Goal: Find specific page/section: Find specific page/section

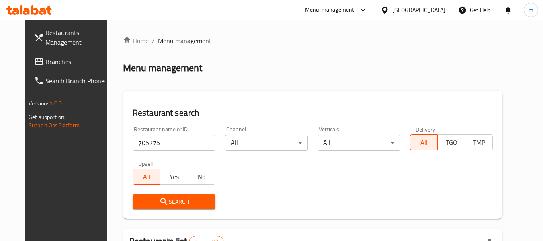
scroll to position [111, 0]
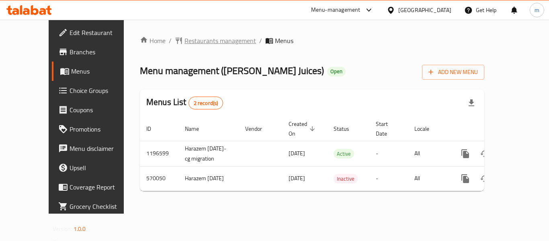
click at [193, 39] on span "Restaurants management" at bounding box center [221, 41] width 72 height 10
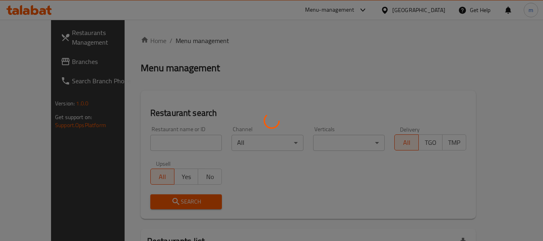
click at [146, 144] on div at bounding box center [271, 120] width 543 height 241
click at [146, 145] on div at bounding box center [271, 120] width 543 height 241
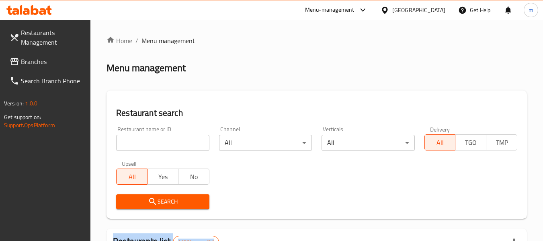
click at [146, 145] on div at bounding box center [271, 120] width 543 height 241
click at [146, 145] on input "search" at bounding box center [162, 143] width 93 height 16
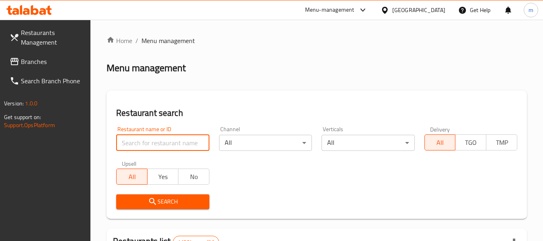
paste input "636335"
type input "636335"
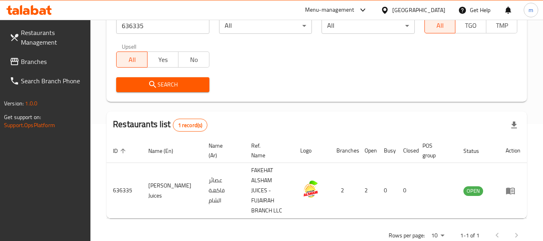
scroll to position [121, 0]
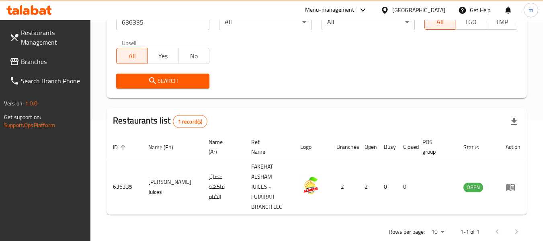
click at [68, 60] on span "Branches" at bounding box center [53, 62] width 64 height 10
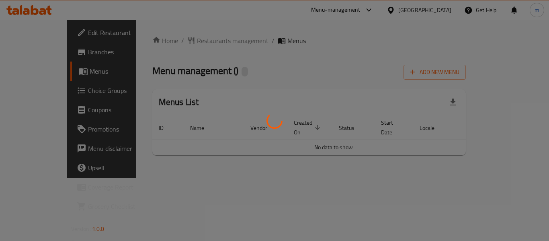
click at [181, 38] on div at bounding box center [274, 120] width 549 height 241
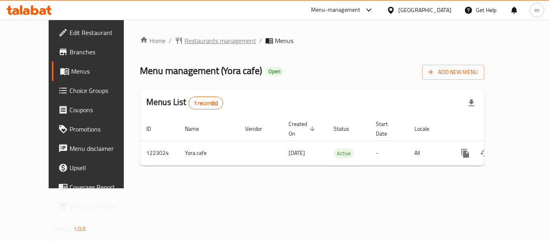
click at [185, 38] on span "Restaurants management" at bounding box center [221, 41] width 72 height 10
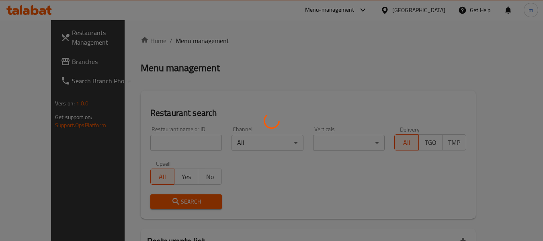
click at [150, 140] on div at bounding box center [271, 120] width 543 height 241
click at [144, 142] on div at bounding box center [271, 120] width 543 height 241
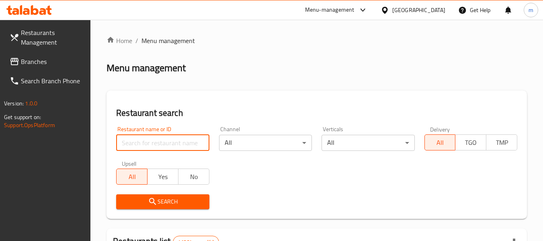
drag, startPoint x: 146, startPoint y: 144, endPoint x: 150, endPoint y: 146, distance: 4.7
click at [146, 144] on input "search" at bounding box center [162, 143] width 93 height 16
paste input "674240"
type input "674240"
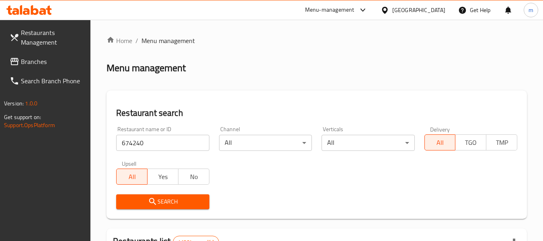
click at [150, 203] on icon "submit" at bounding box center [153, 202] width 10 height 10
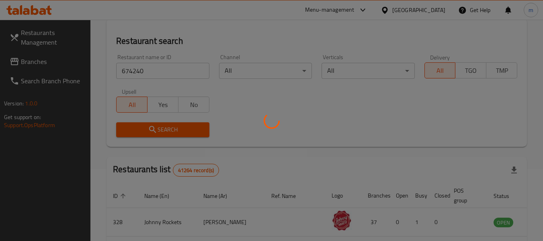
scroll to position [80, 0]
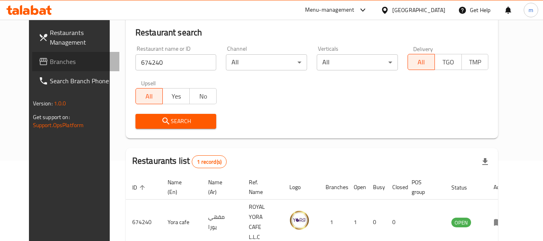
click at [50, 59] on span "Branches" at bounding box center [82, 62] width 64 height 10
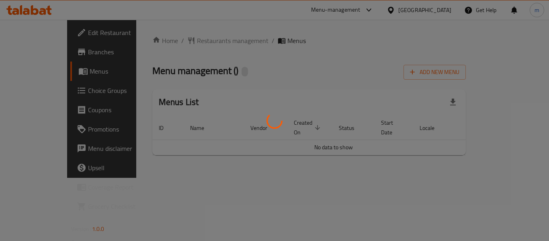
click at [167, 40] on div at bounding box center [274, 120] width 549 height 241
click at [177, 43] on div at bounding box center [274, 120] width 549 height 241
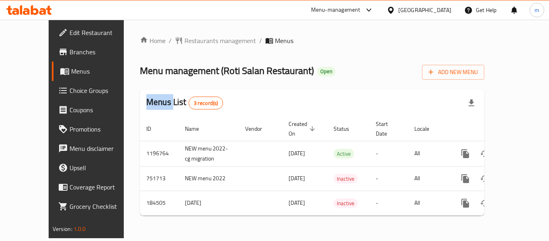
click at [177, 43] on div "Home / Restaurants management / Menus Menu management ( Roti Salan Restaurant )…" at bounding box center [312, 129] width 345 height 186
click at [185, 43] on span "Restaurants management" at bounding box center [221, 41] width 72 height 10
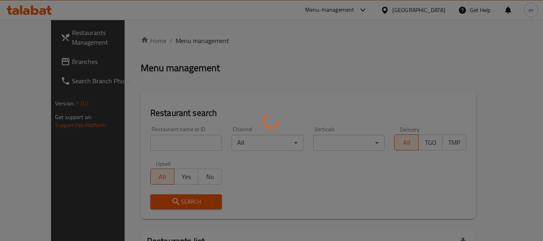
click at [150, 142] on div at bounding box center [271, 120] width 543 height 241
click at [143, 145] on div at bounding box center [271, 120] width 543 height 241
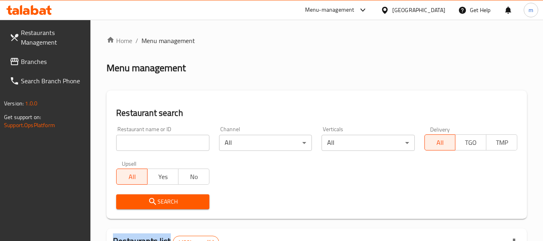
click at [143, 145] on div at bounding box center [271, 120] width 543 height 241
click at [145, 146] on input "search" at bounding box center [162, 143] width 93 height 16
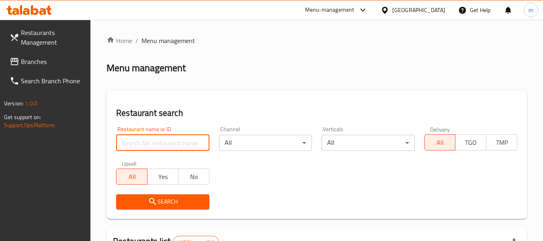
paste input "619563"
type input "619563"
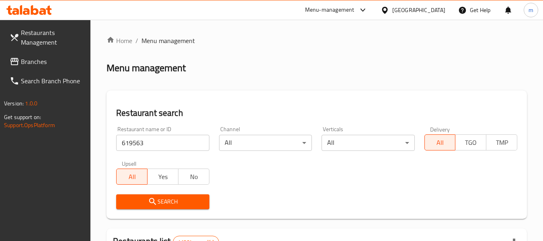
click at [166, 198] on span "Search" at bounding box center [163, 202] width 80 height 10
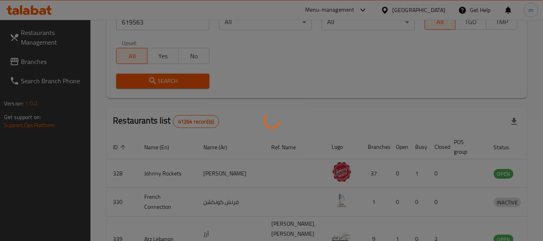
scroll to position [111, 0]
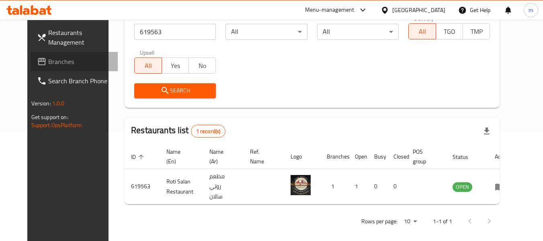
click at [48, 64] on span "Branches" at bounding box center [80, 62] width 64 height 10
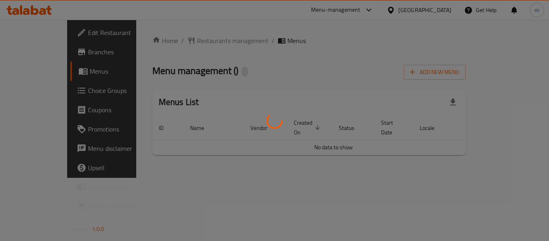
click at [179, 42] on div at bounding box center [274, 120] width 549 height 241
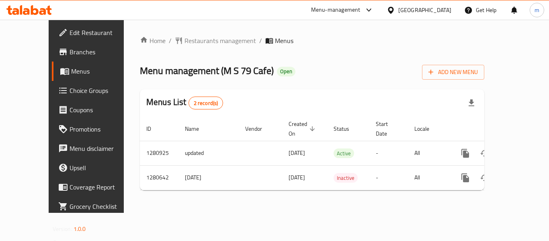
click at [185, 42] on span "Restaurants management" at bounding box center [221, 41] width 72 height 10
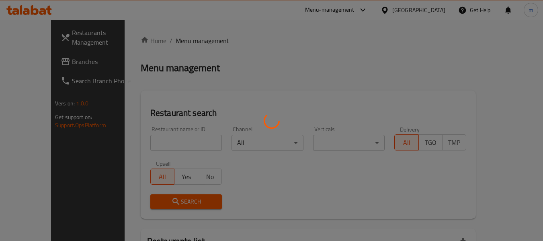
click at [160, 146] on div at bounding box center [271, 120] width 543 height 241
click at [158, 144] on div at bounding box center [271, 120] width 543 height 241
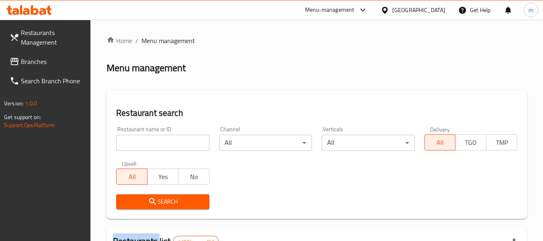
click at [156, 143] on input "search" at bounding box center [162, 143] width 93 height 16
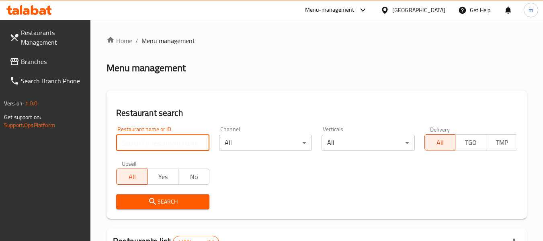
paste input "693745"
type input "693745"
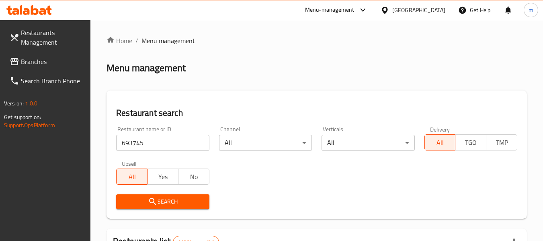
click at [157, 201] on icon "submit" at bounding box center [153, 202] width 10 height 10
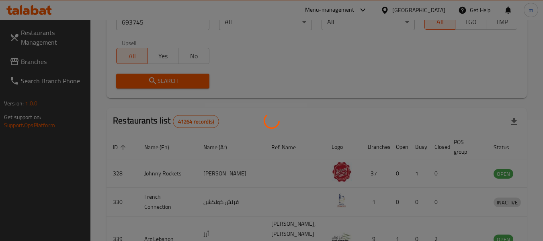
scroll to position [111, 0]
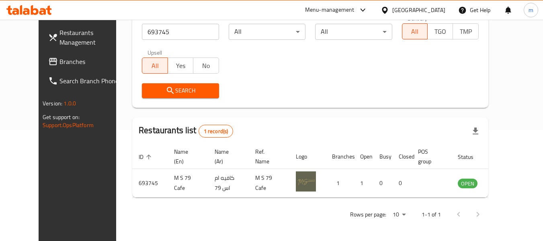
click at [386, 8] on icon at bounding box center [385, 10] width 8 height 8
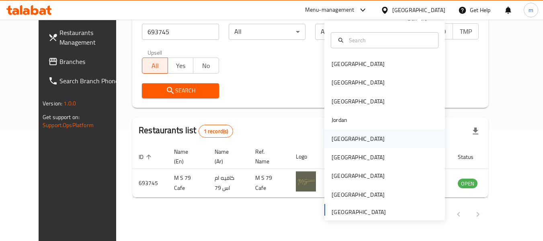
click at [333, 140] on div "[GEOGRAPHIC_DATA]" at bounding box center [358, 138] width 53 height 9
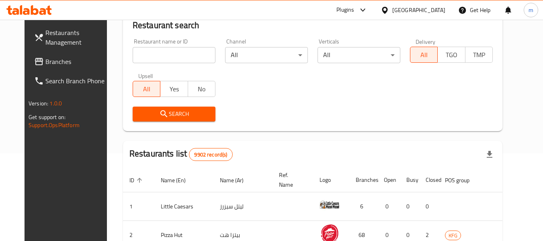
scroll to position [111, 0]
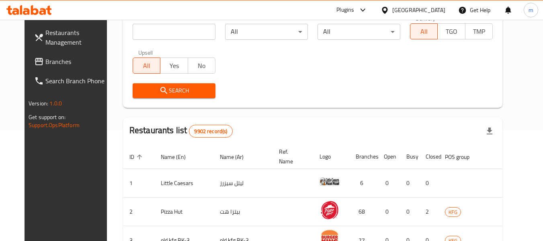
click at [45, 63] on span "Branches" at bounding box center [77, 62] width 64 height 10
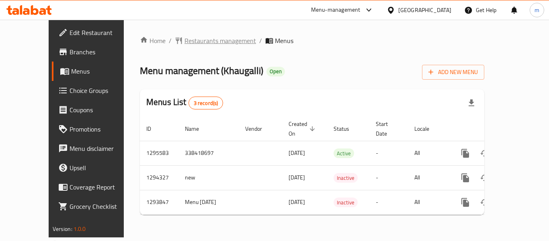
click at [185, 38] on span "Restaurants management" at bounding box center [221, 41] width 72 height 10
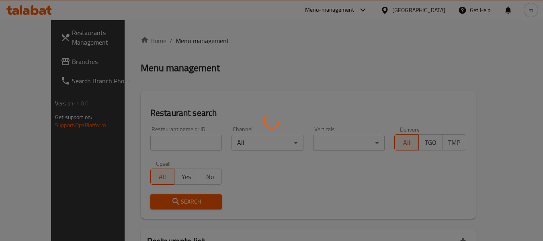
click at [173, 143] on div at bounding box center [271, 120] width 543 height 241
click at [171, 145] on div at bounding box center [271, 120] width 543 height 241
click at [171, 146] on div at bounding box center [271, 120] width 543 height 241
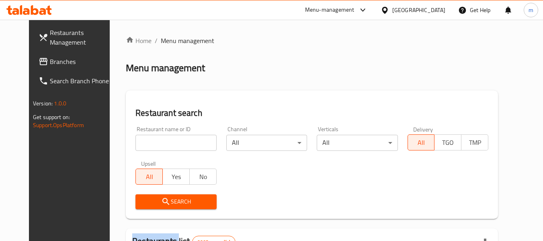
click at [171, 146] on div at bounding box center [271, 120] width 543 height 241
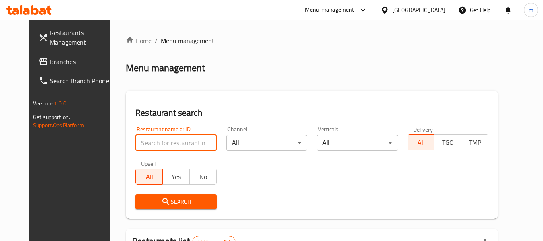
click at [159, 143] on input "search" at bounding box center [176, 143] width 81 height 16
paste input "699611"
type input "699611"
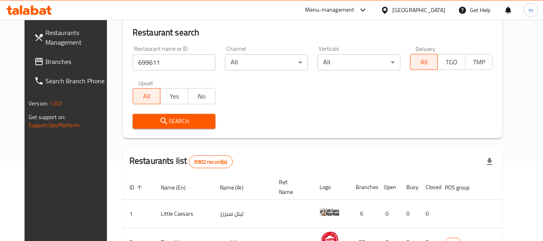
click at [177, 120] on span "Search" at bounding box center [174, 121] width 70 height 10
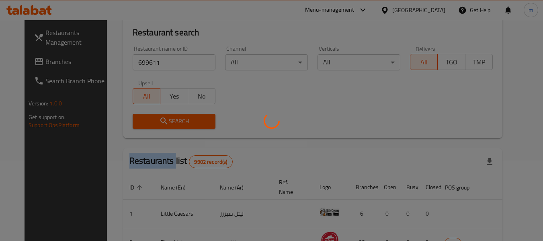
click at [177, 120] on div at bounding box center [271, 120] width 543 height 241
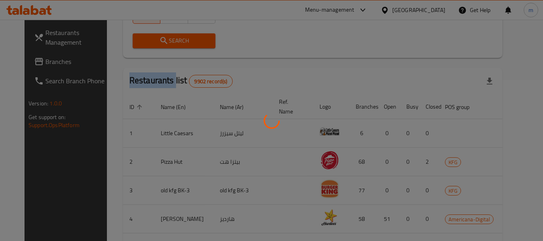
scroll to position [111, 0]
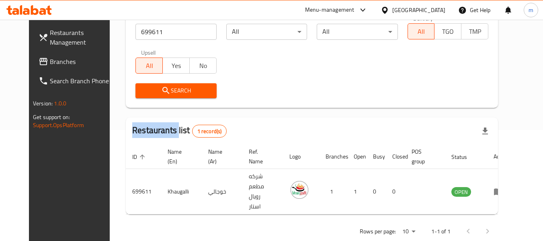
click at [389, 8] on icon at bounding box center [385, 10] width 8 height 8
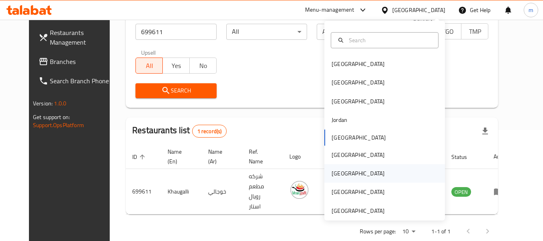
click at [334, 173] on div "[GEOGRAPHIC_DATA]" at bounding box center [358, 173] width 53 height 9
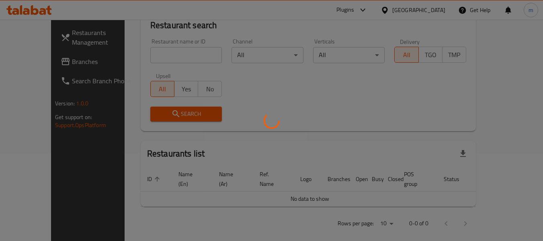
scroll to position [111, 0]
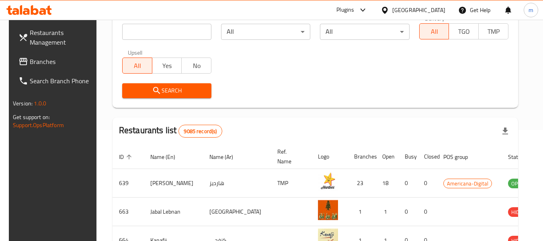
click at [45, 63] on span "Branches" at bounding box center [62, 62] width 64 height 10
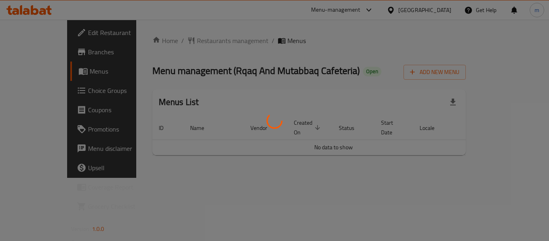
click at [176, 43] on div at bounding box center [274, 120] width 549 height 241
click at [176, 41] on div at bounding box center [274, 120] width 549 height 241
click at [179, 41] on div at bounding box center [274, 120] width 549 height 241
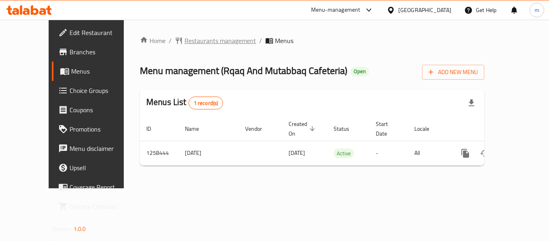
click at [185, 43] on span "Restaurants management" at bounding box center [221, 41] width 72 height 10
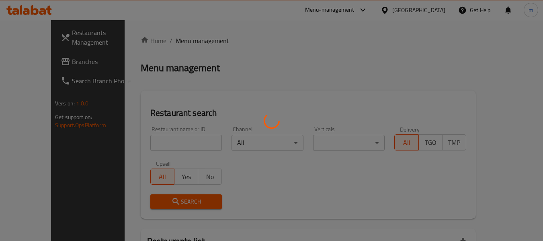
click at [166, 140] on div at bounding box center [271, 120] width 543 height 241
click at [161, 142] on div at bounding box center [271, 120] width 543 height 241
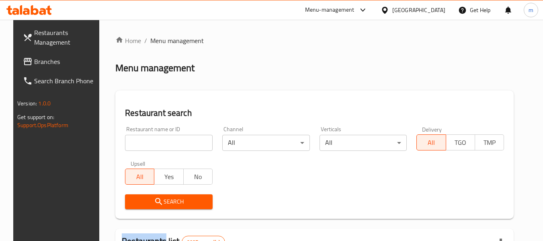
click at [161, 143] on div at bounding box center [271, 120] width 543 height 241
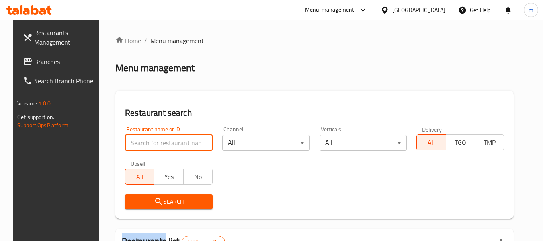
click at [161, 143] on input "search" at bounding box center [169, 143] width 88 height 16
paste input "683994"
type input "683994"
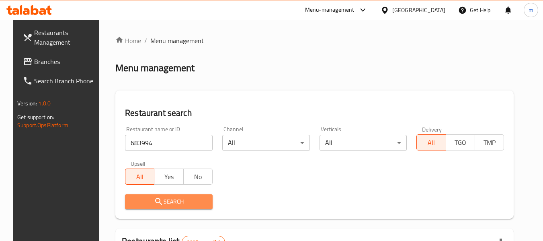
click at [165, 202] on span "Search" at bounding box center [168, 202] width 75 height 10
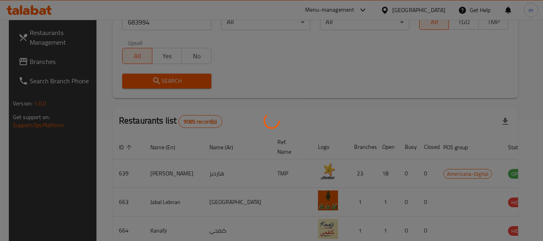
scroll to position [118, 0]
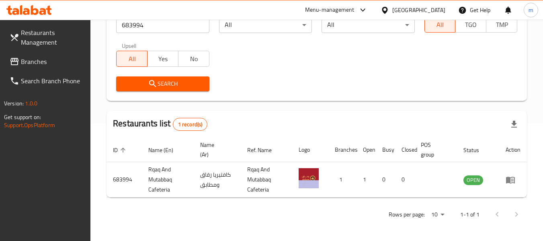
click at [389, 11] on icon at bounding box center [385, 10] width 8 height 8
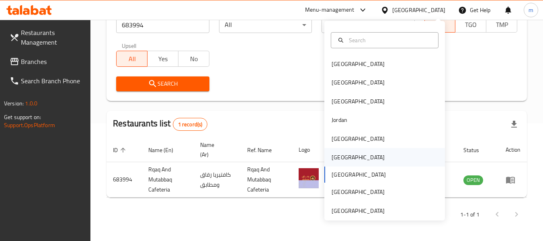
click at [332, 156] on div "Oman" at bounding box center [358, 157] width 53 height 9
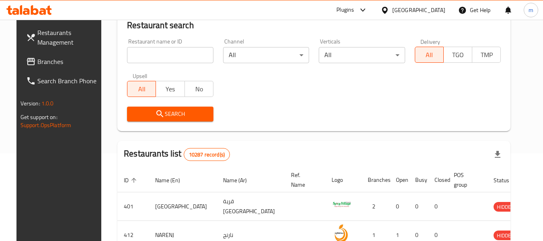
scroll to position [118, 0]
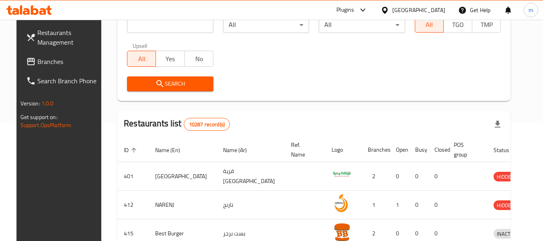
click at [38, 59] on span "Branches" at bounding box center [69, 62] width 64 height 10
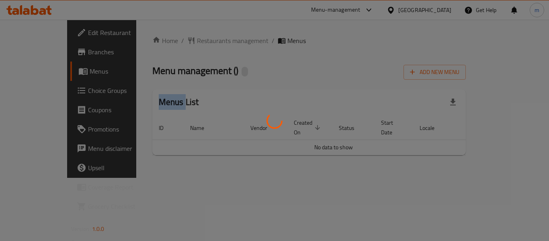
click at [189, 41] on div at bounding box center [274, 120] width 549 height 241
click at [187, 42] on div at bounding box center [274, 120] width 549 height 241
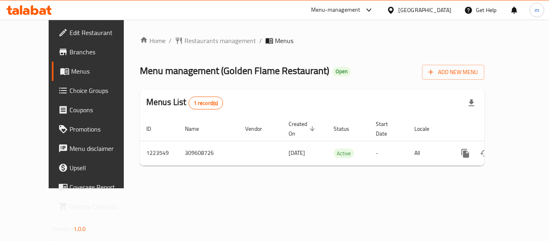
click at [181, 43] on div at bounding box center [274, 120] width 549 height 241
click at [185, 41] on span "Restaurants management" at bounding box center [221, 41] width 72 height 10
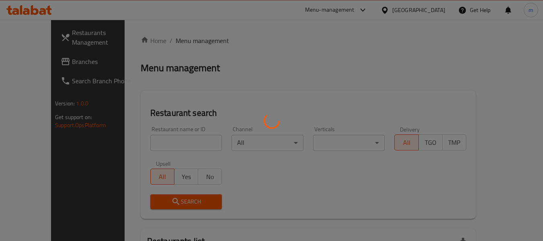
click at [154, 145] on div at bounding box center [271, 120] width 543 height 241
click at [144, 145] on div at bounding box center [271, 120] width 543 height 241
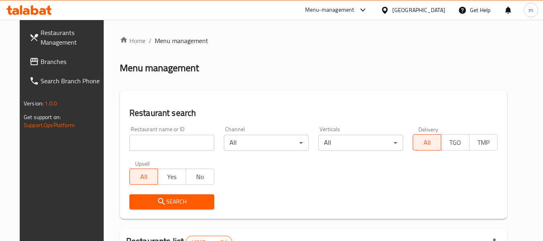
click at [138, 145] on div at bounding box center [271, 120] width 543 height 241
click at [136, 144] on input "search" at bounding box center [171, 143] width 85 height 16
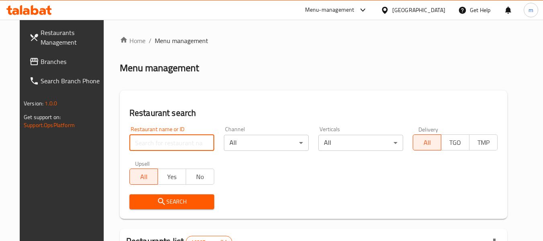
paste input "674475"
type input "674475"
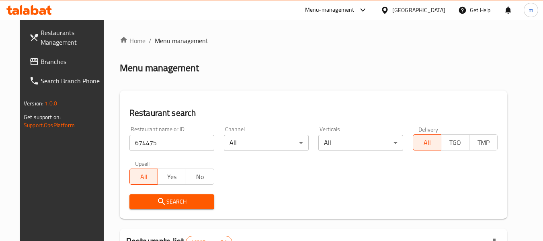
click at [158, 199] on icon "submit" at bounding box center [161, 201] width 7 height 7
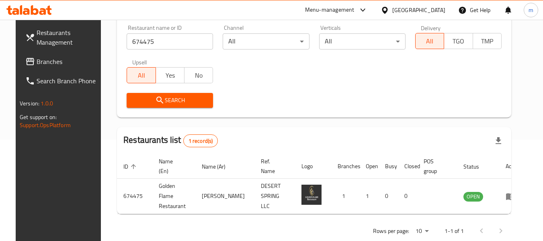
scroll to position [111, 0]
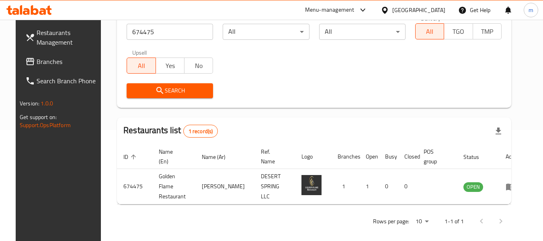
click at [57, 171] on div "Restaurants Management Branches Search Branch Phone Version: 1.0.0 Get support …" at bounding box center [61, 140] width 91 height 241
click at [101, 213] on div "Home / Menu management Menu management Restaurant search Restaurant name or ID …" at bounding box center [314, 78] width 427 height 339
click at [388, 11] on icon at bounding box center [385, 9] width 6 height 7
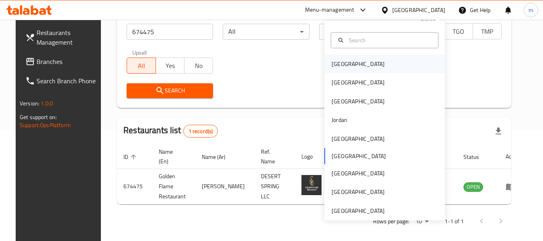
click at [334, 64] on div "Bahrain" at bounding box center [358, 64] width 53 height 9
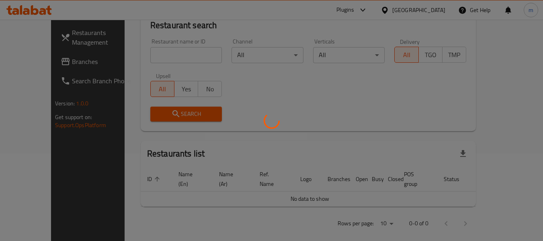
scroll to position [111, 0]
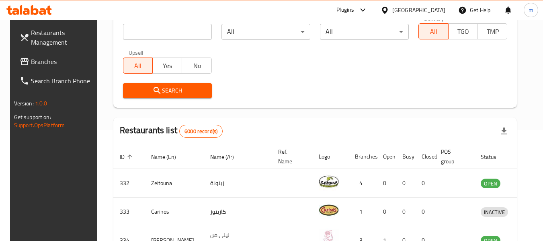
click at [37, 61] on span "Branches" at bounding box center [63, 62] width 64 height 10
